Goal: Task Accomplishment & Management: Manage account settings

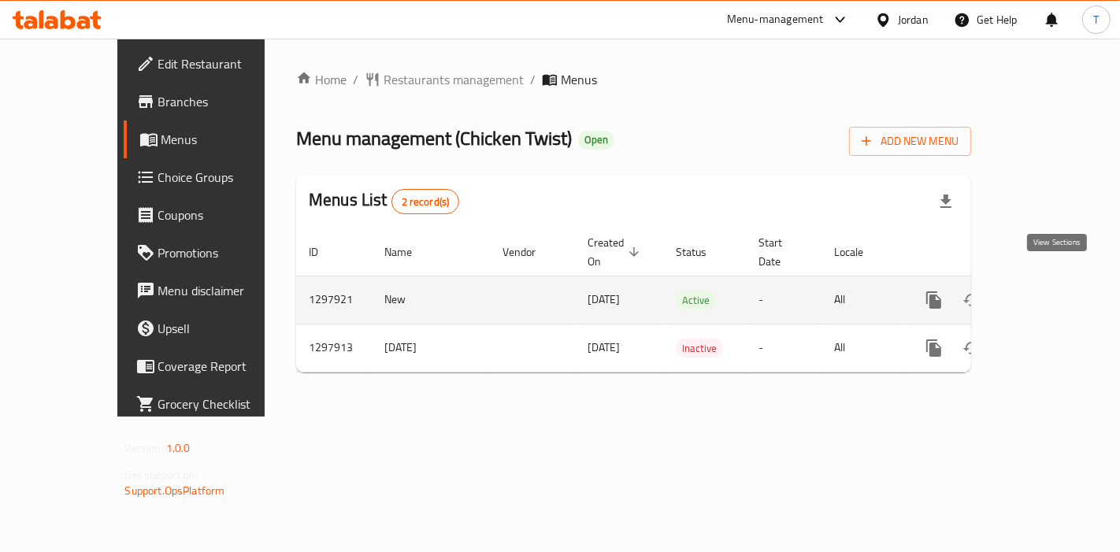
click at [1048, 291] on icon "enhanced table" at bounding box center [1047, 300] width 19 height 19
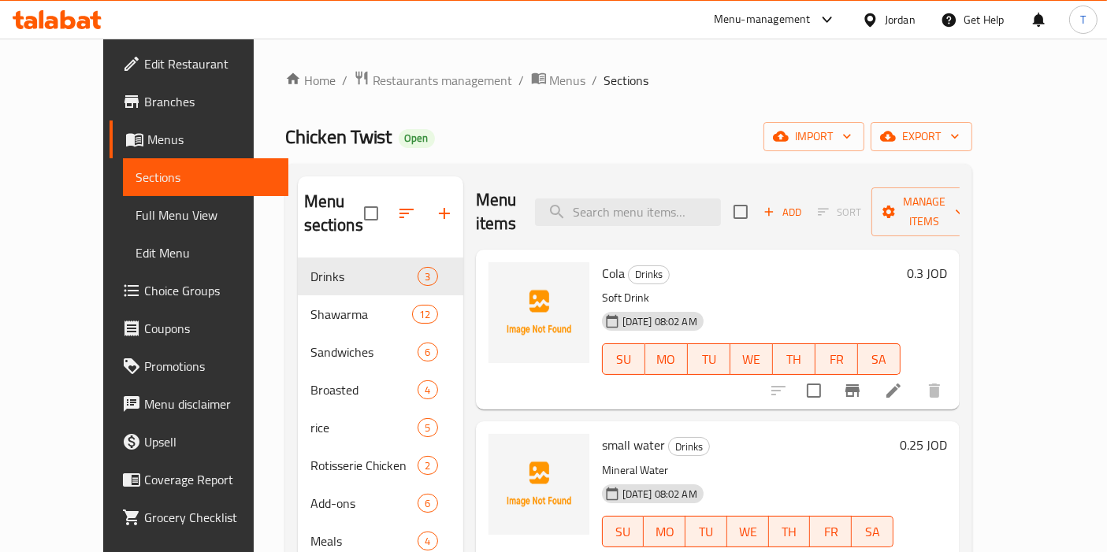
scroll to position [2, 0]
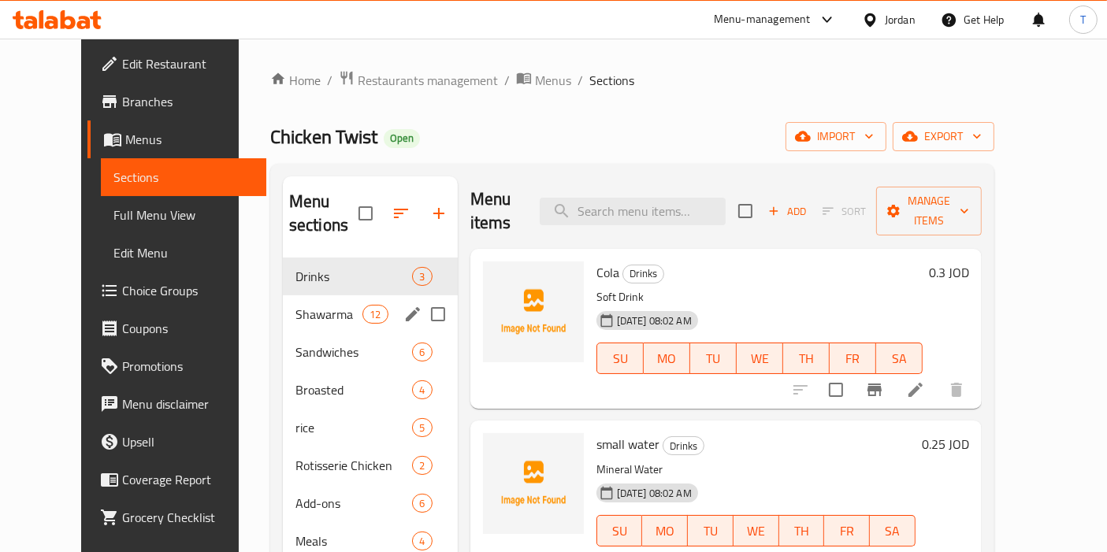
drag, startPoint x: 257, startPoint y: 273, endPoint x: 262, endPoint y: 282, distance: 10.9
click at [283, 295] on div "Shawarma 12" at bounding box center [370, 314] width 175 height 38
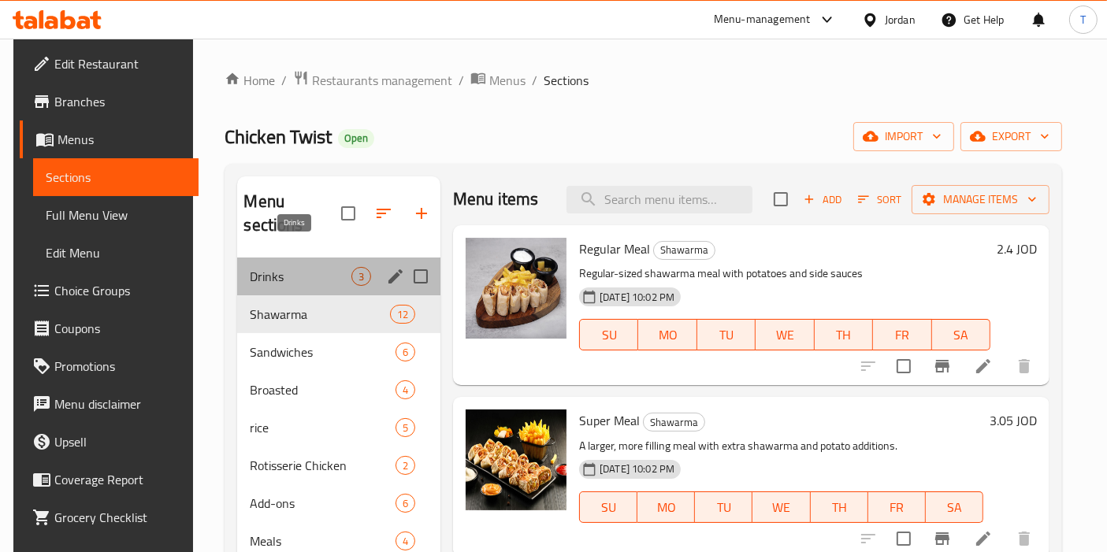
click at [277, 267] on span "Drinks" at bounding box center [301, 276] width 102 height 19
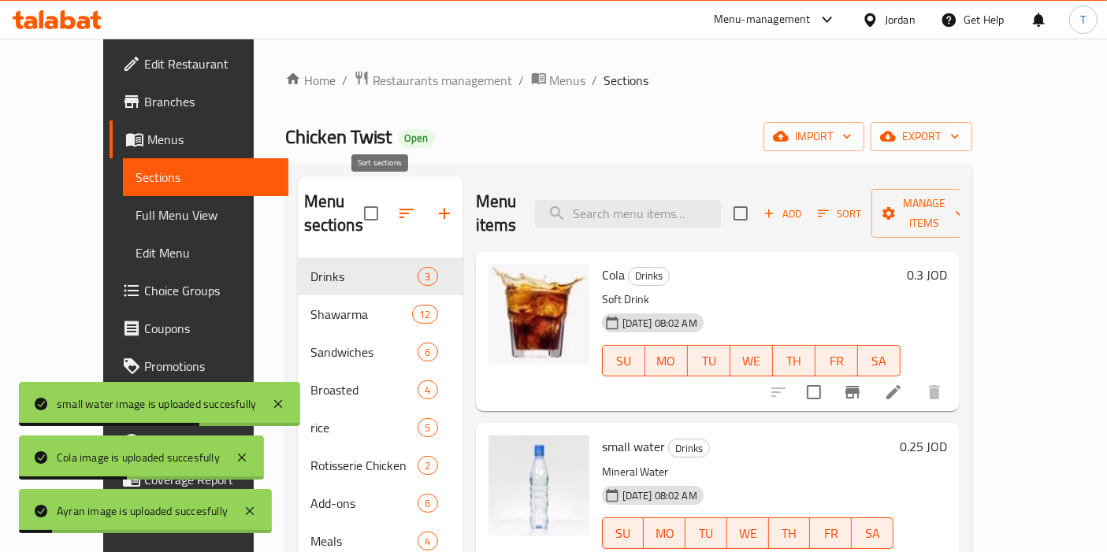
click at [397, 204] on icon "button" at bounding box center [406, 213] width 19 height 19
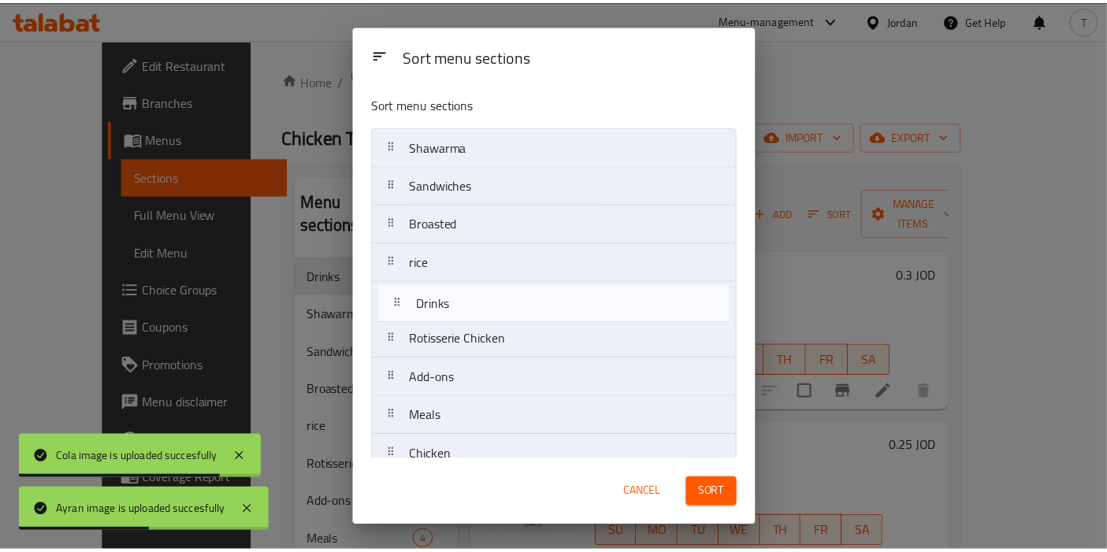
scroll to position [19, 0]
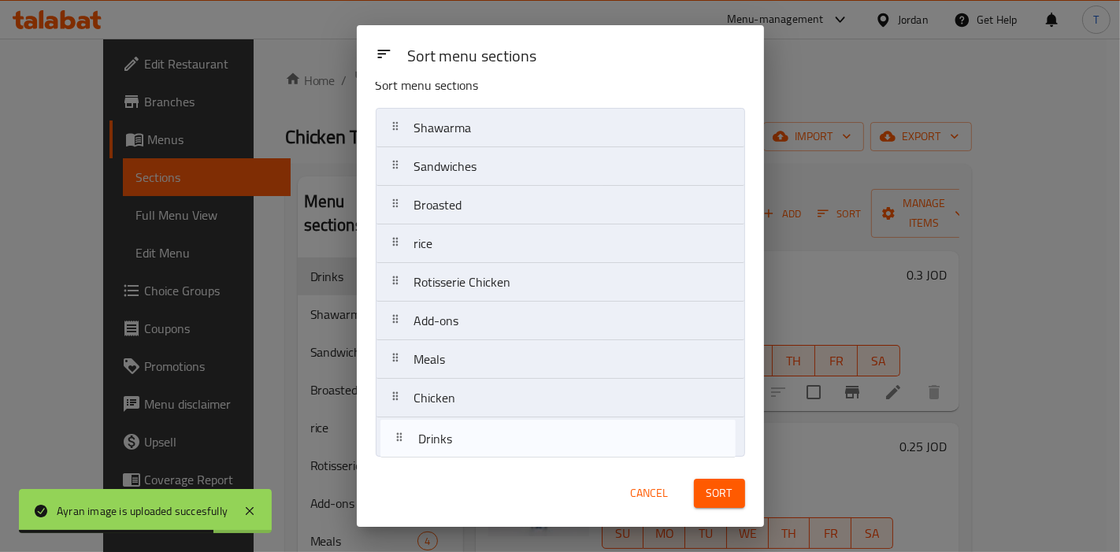
drag, startPoint x: 466, startPoint y: 148, endPoint x: 472, endPoint y: 441, distance: 293.1
click at [470, 442] on nav "Drinks Shawarma Sandwiches Broasted rice Rotisserie Chicken Add-ons Meals Chick…" at bounding box center [560, 282] width 369 height 349
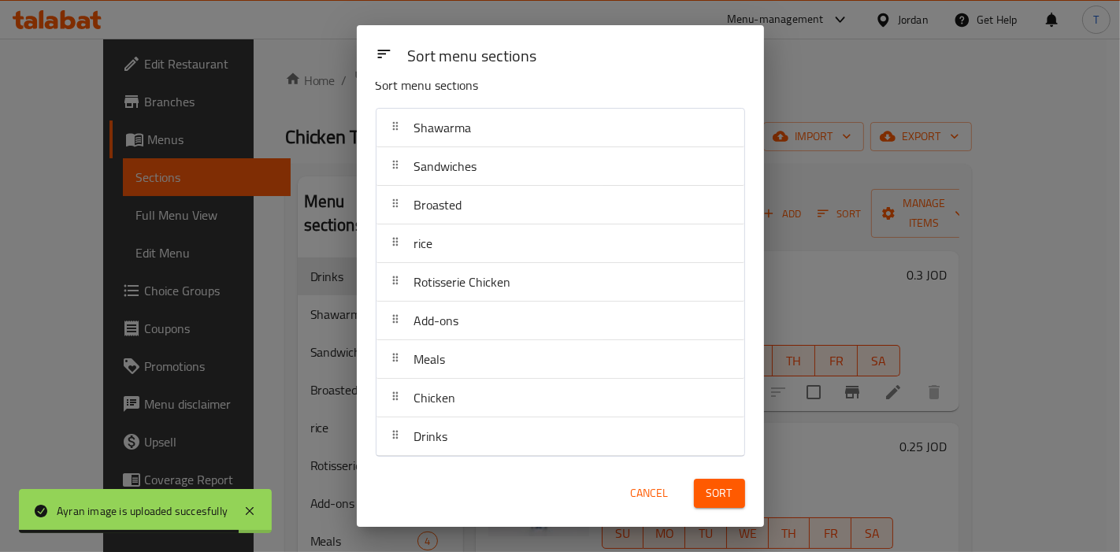
click at [721, 484] on span "Sort" at bounding box center [720, 494] width 26 height 20
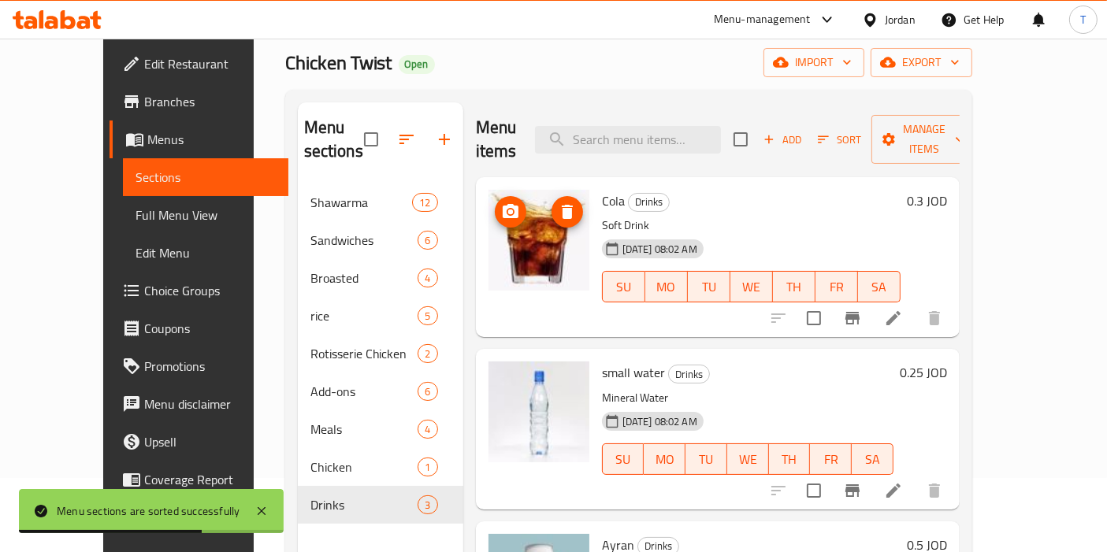
scroll to position [0, 0]
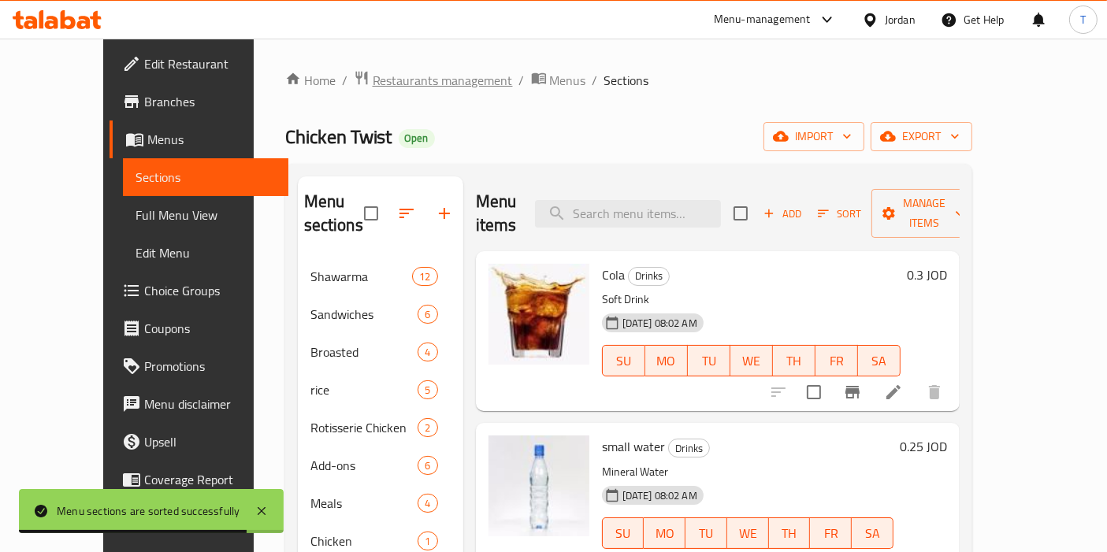
click at [373, 80] on span "Restaurants management" at bounding box center [443, 80] width 140 height 19
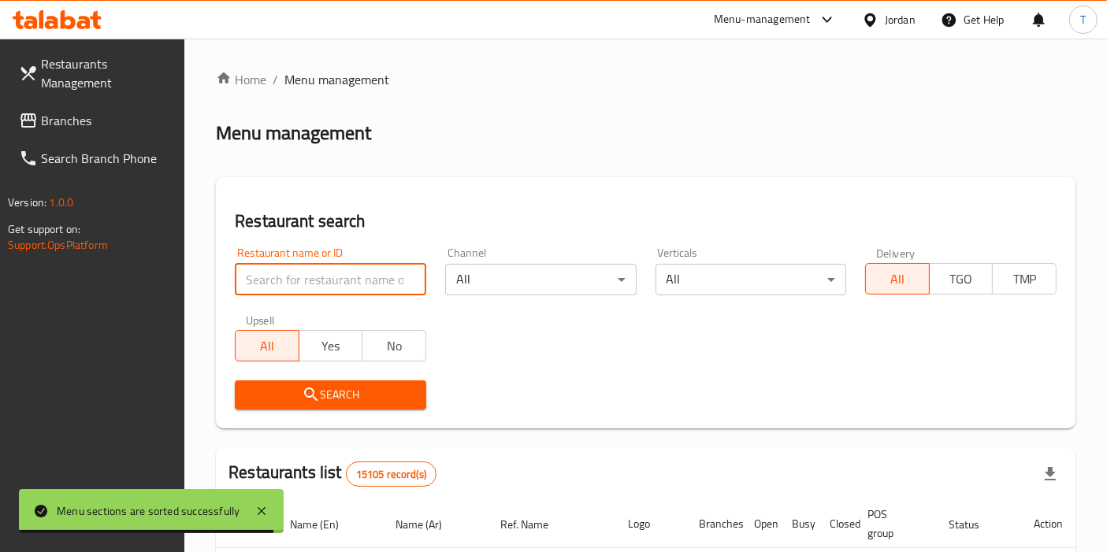
click at [326, 269] on input "search" at bounding box center [330, 280] width 191 height 32
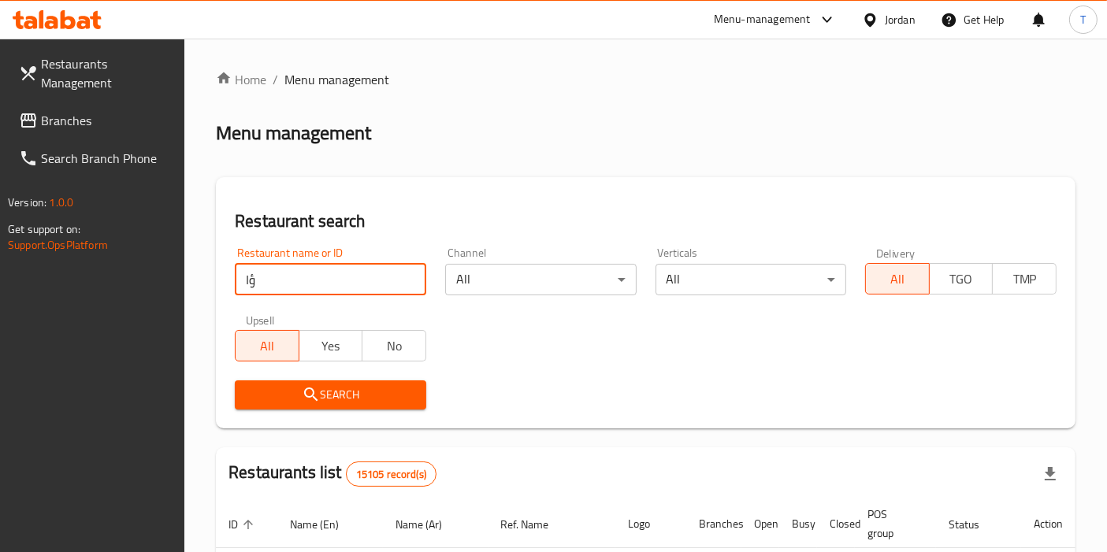
type input "ؤ"
type input "Chicken Twist"
click button "Search" at bounding box center [330, 394] width 191 height 29
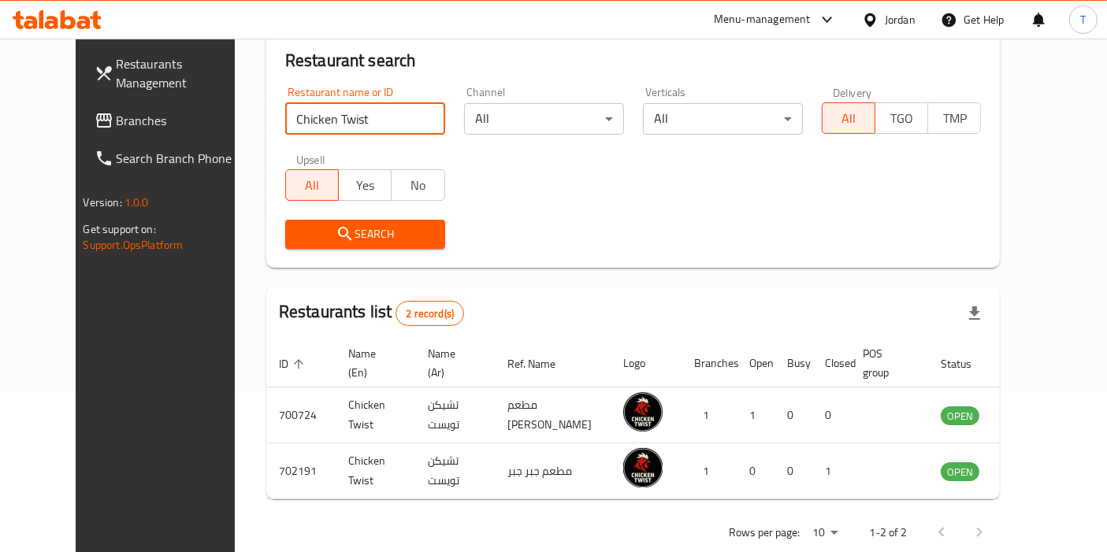
scroll to position [174, 0]
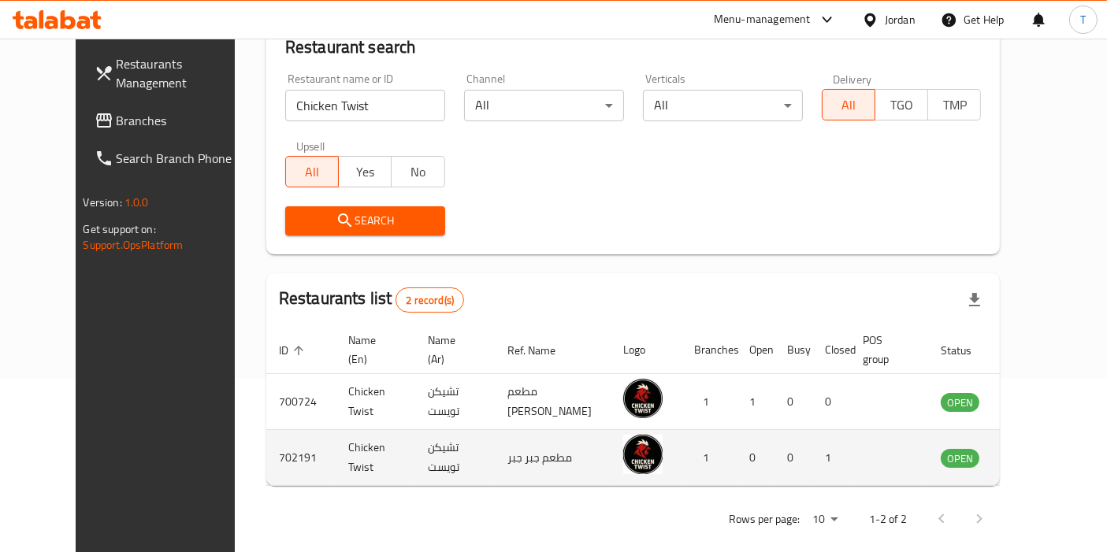
click at [1038, 448] on icon "enhanced table" at bounding box center [1032, 457] width 19 height 19
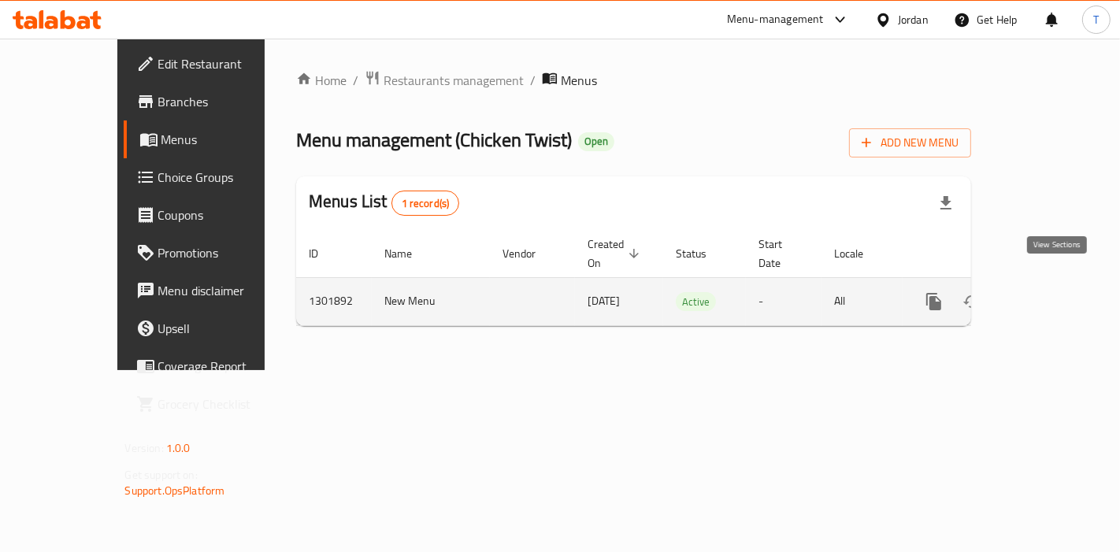
click at [1055, 295] on icon "enhanced table" at bounding box center [1048, 302] width 14 height 14
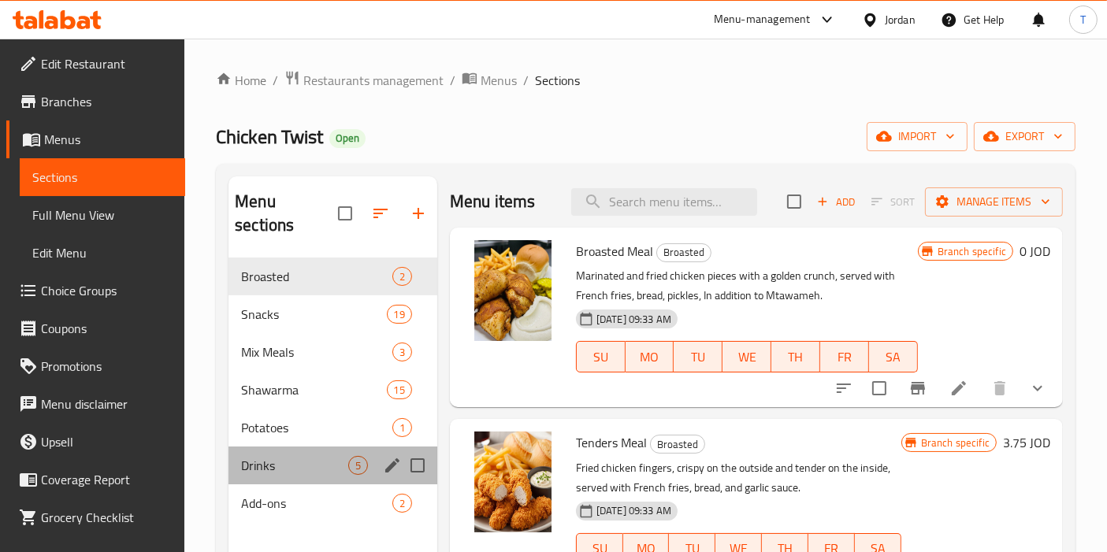
click at [303, 447] on div "Drinks 5" at bounding box center [332, 466] width 209 height 38
